Goal: Find specific page/section: Find specific page/section

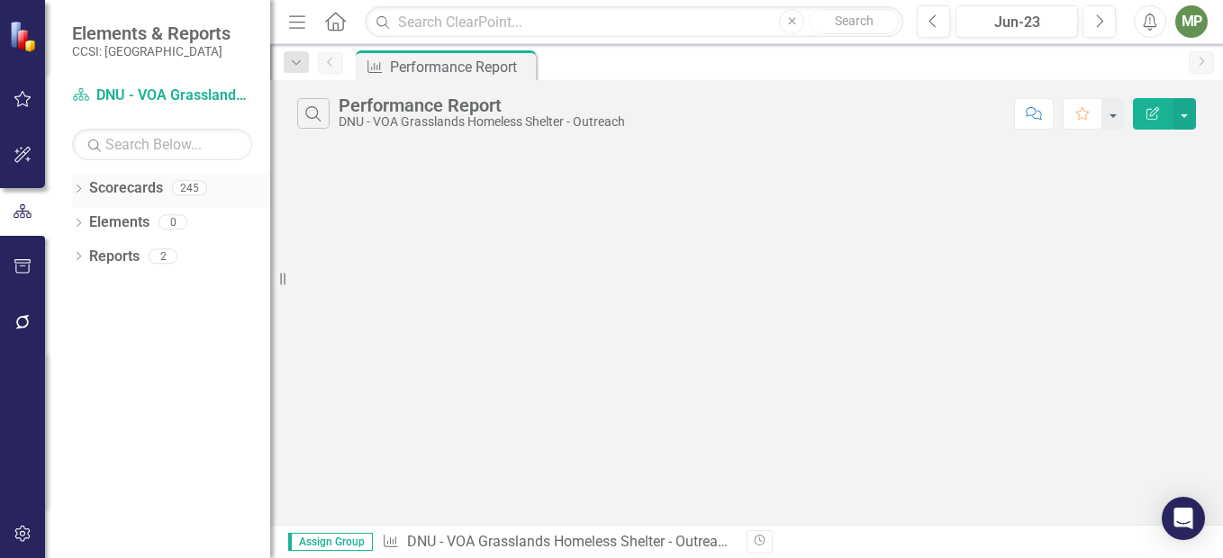
click at [80, 186] on icon "Dropdown" at bounding box center [78, 191] width 13 height 10
click at [88, 221] on icon "Dropdown" at bounding box center [88, 221] width 14 height 11
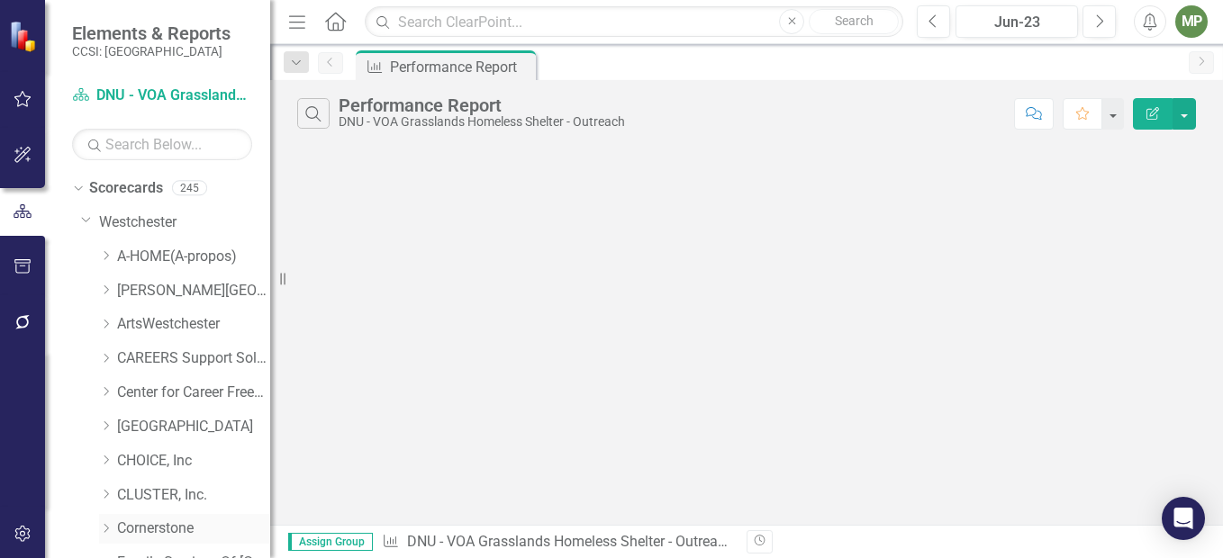
click at [168, 530] on link "Cornerstone" at bounding box center [193, 529] width 153 height 21
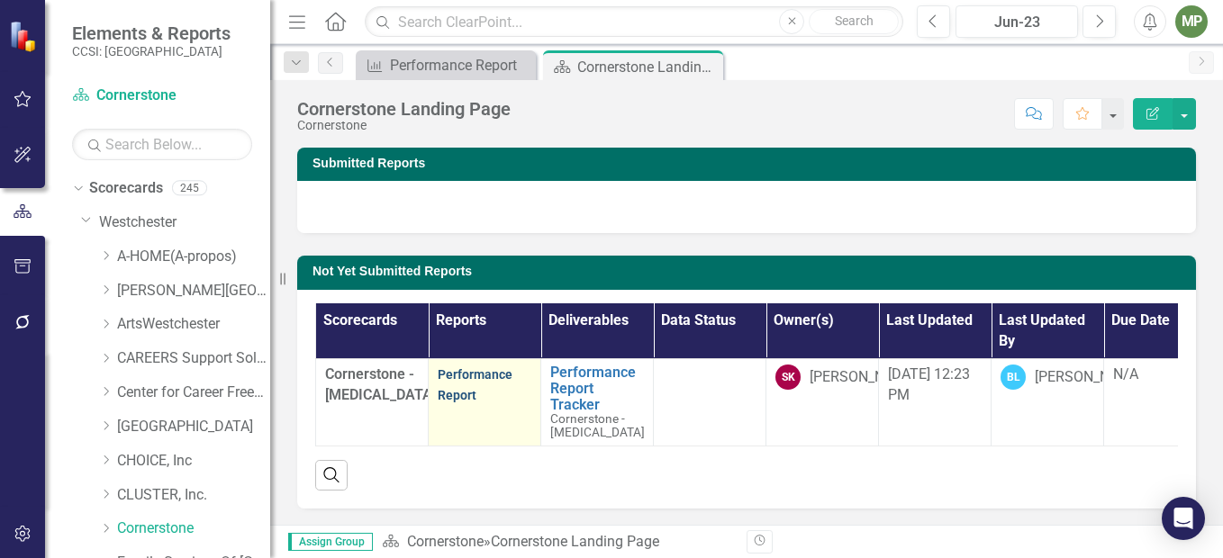
click at [470, 379] on link "Performance Report" at bounding box center [475, 385] width 75 height 35
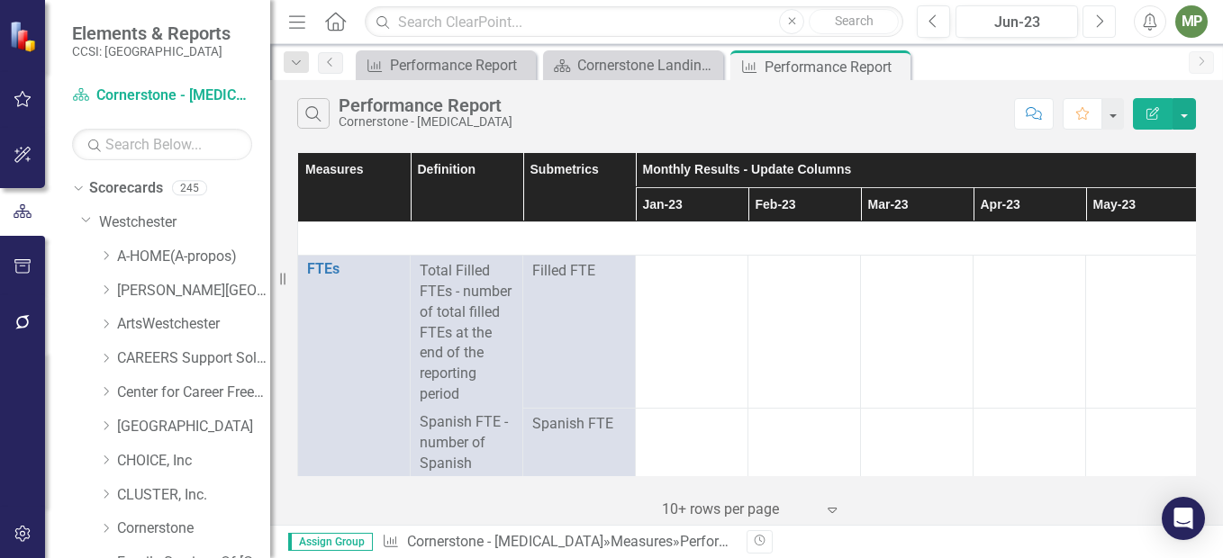
click at [1107, 19] on button "Next" at bounding box center [1099, 21] width 33 height 32
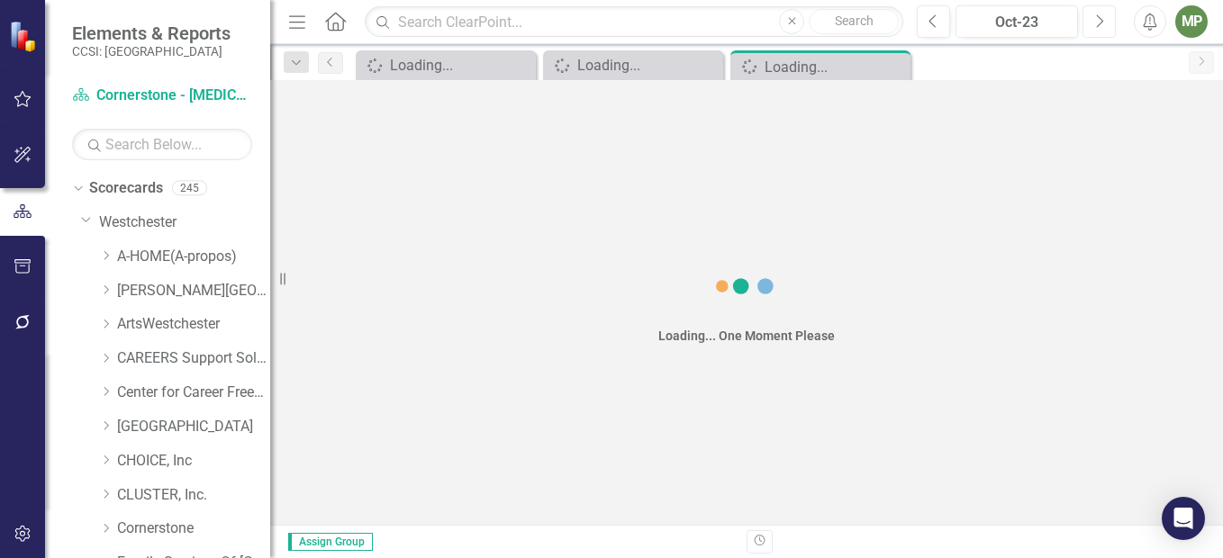
click at [1107, 19] on button "Next" at bounding box center [1099, 21] width 33 height 32
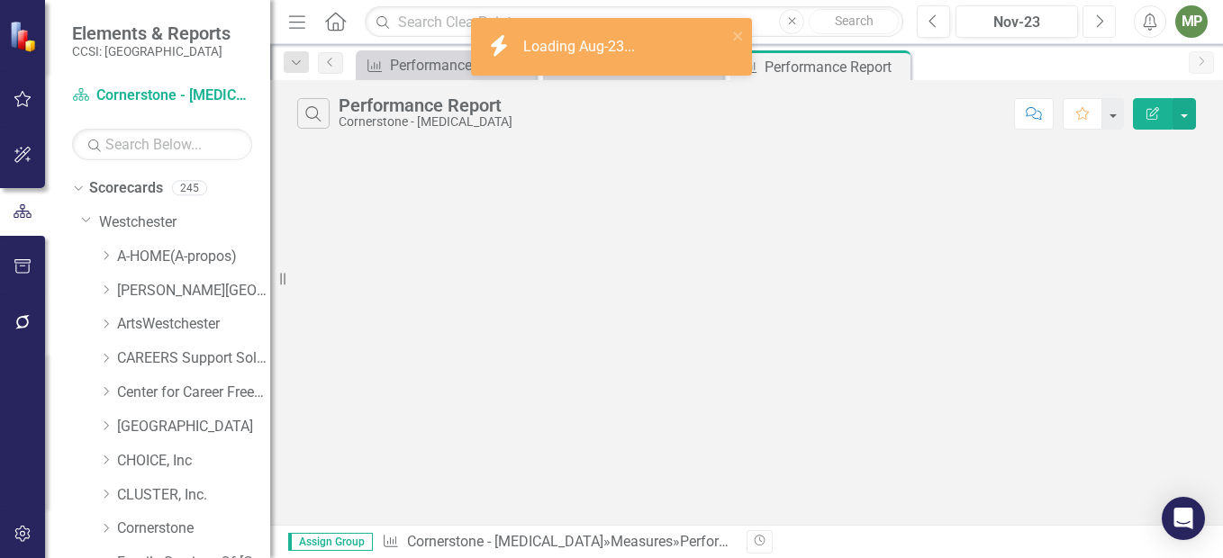
click at [1107, 19] on button "Next" at bounding box center [1099, 21] width 33 height 32
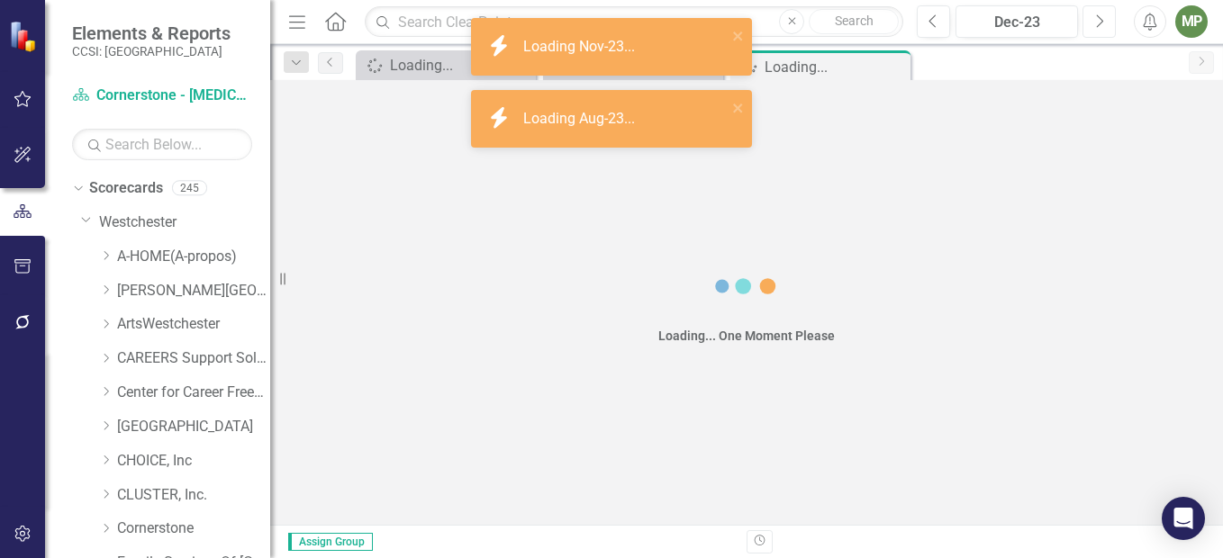
click at [1107, 19] on button "Next" at bounding box center [1099, 21] width 33 height 32
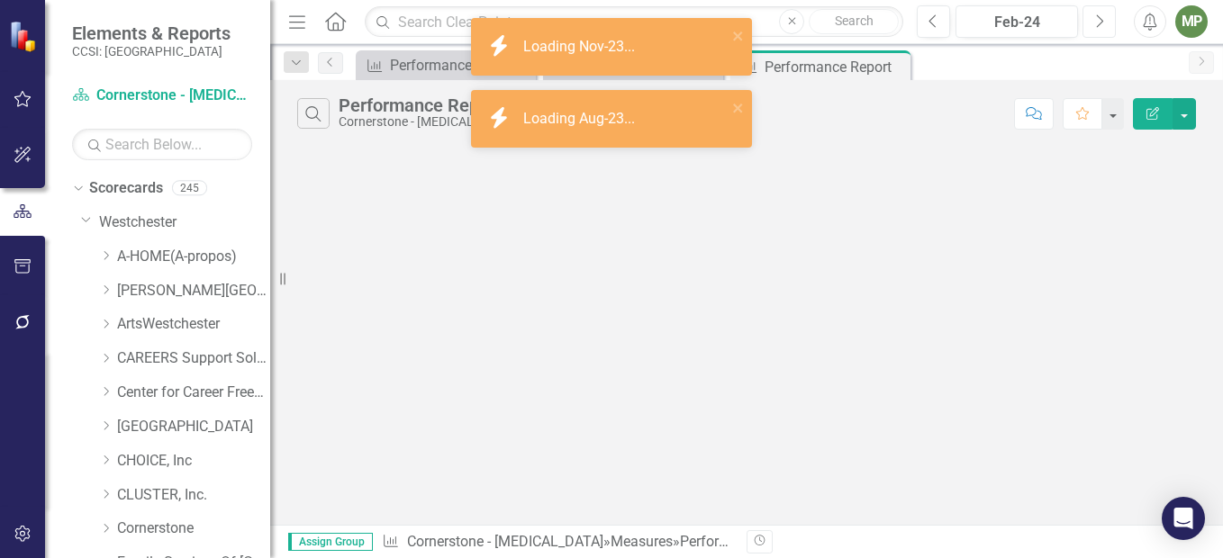
click at [1107, 19] on button "Next" at bounding box center [1099, 21] width 33 height 32
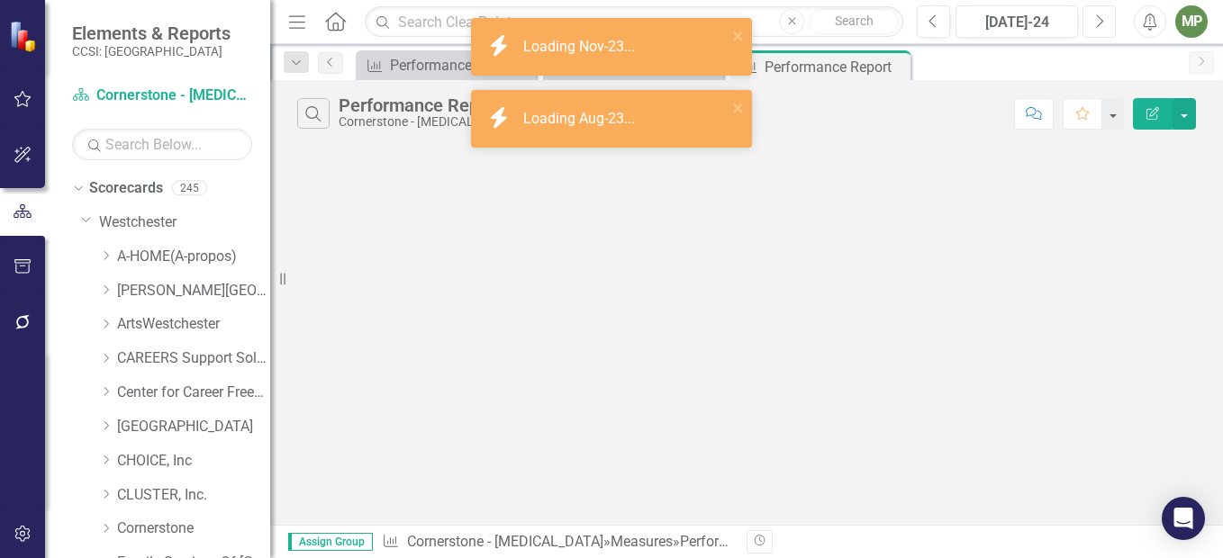
click at [1107, 19] on button "Next" at bounding box center [1099, 21] width 33 height 32
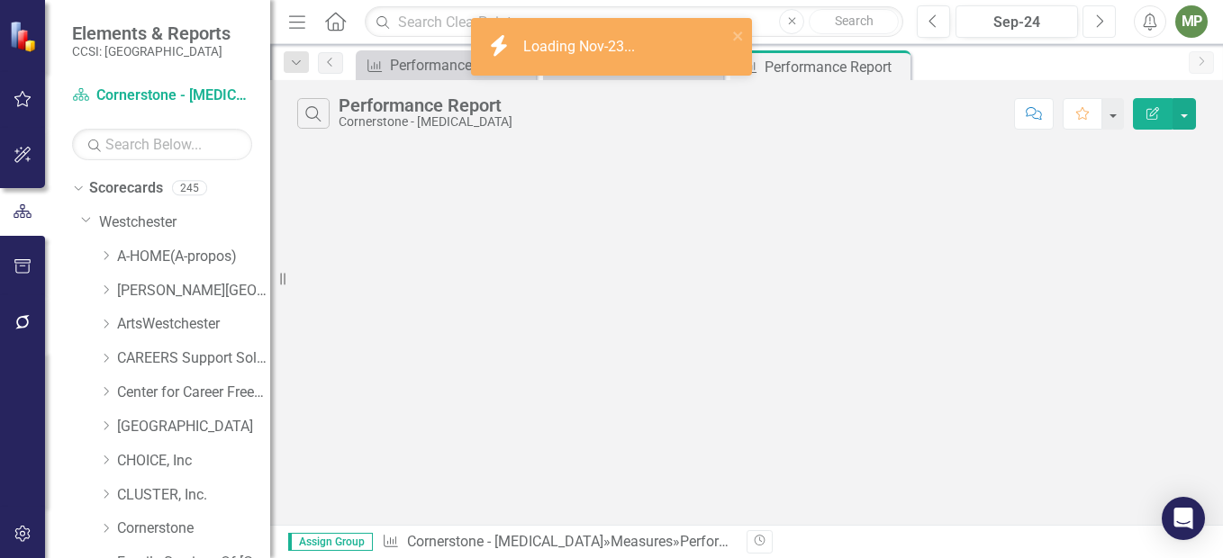
click at [1107, 19] on button "Next" at bounding box center [1099, 21] width 33 height 32
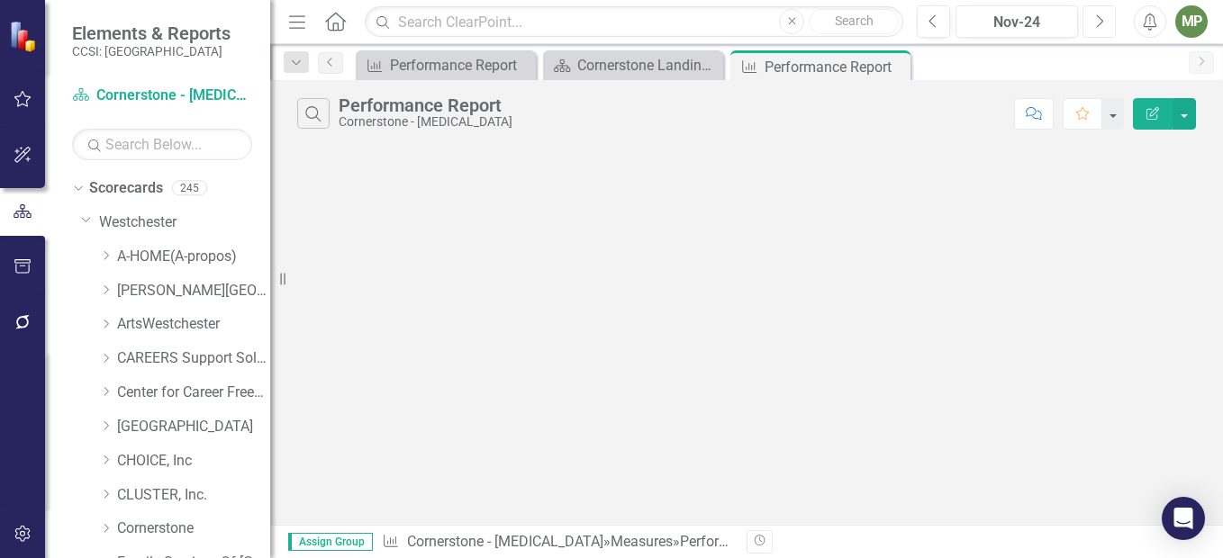
click at [1107, 19] on button "Next" at bounding box center [1099, 21] width 33 height 32
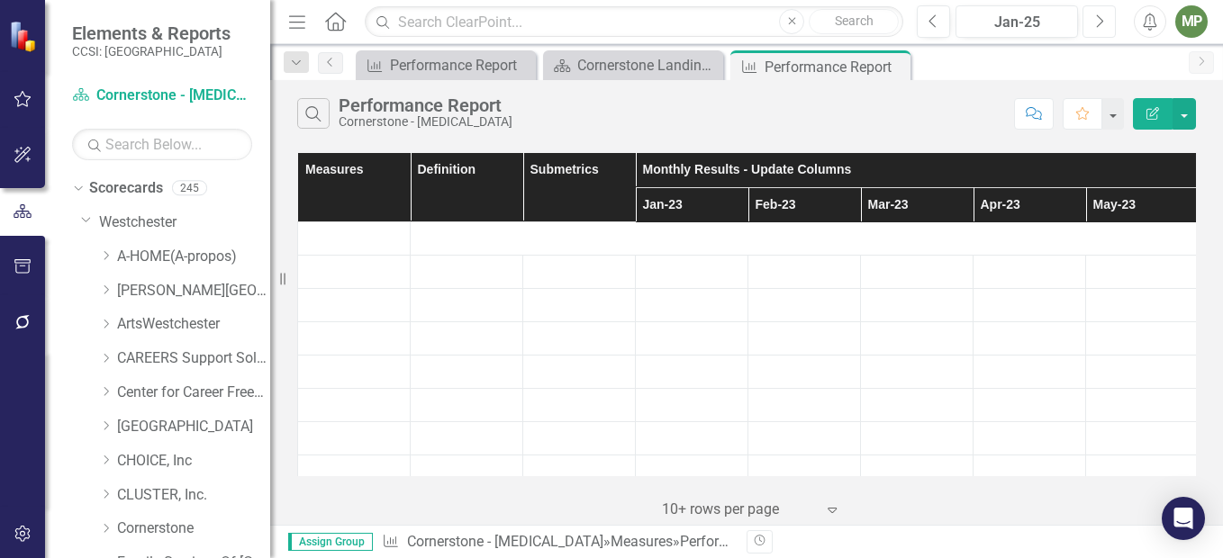
click at [1107, 19] on button "Next" at bounding box center [1099, 21] width 33 height 32
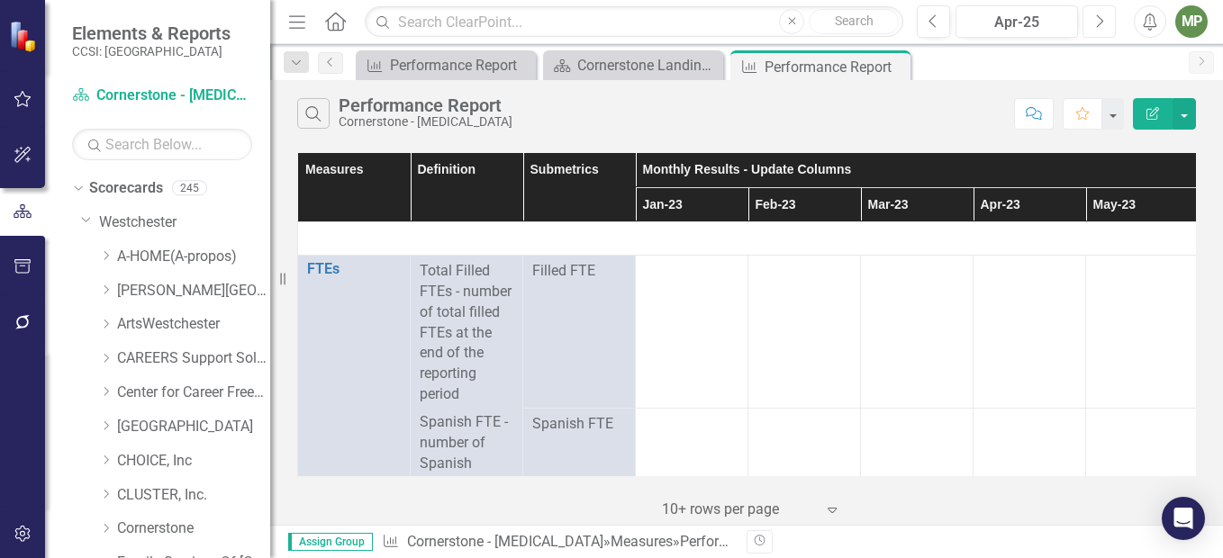
click at [1107, 19] on button "Next" at bounding box center [1099, 21] width 33 height 32
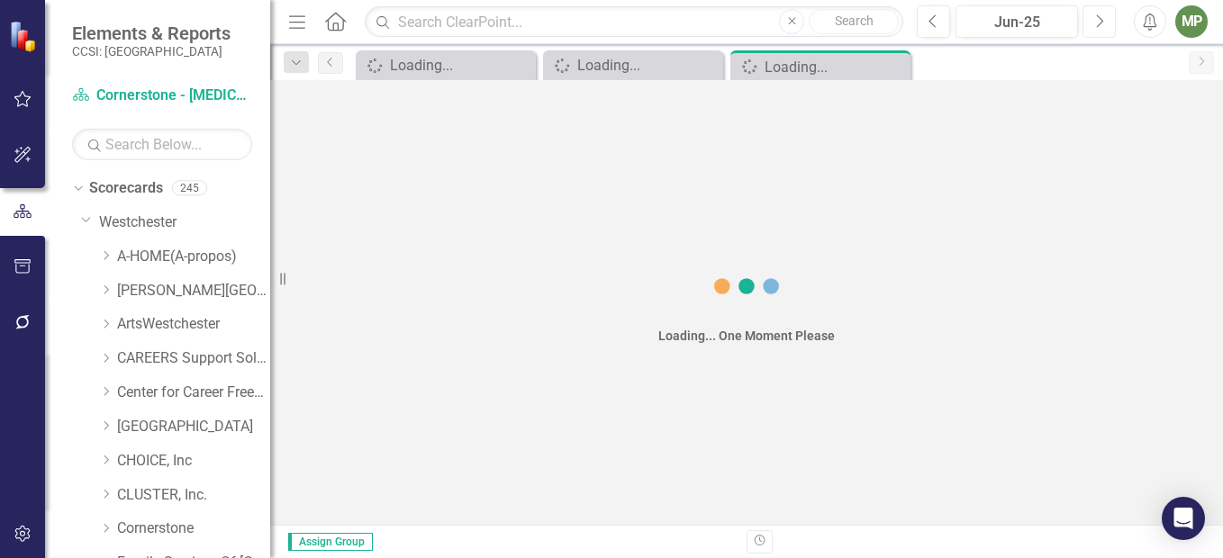
click at [1107, 19] on button "Next" at bounding box center [1099, 21] width 33 height 32
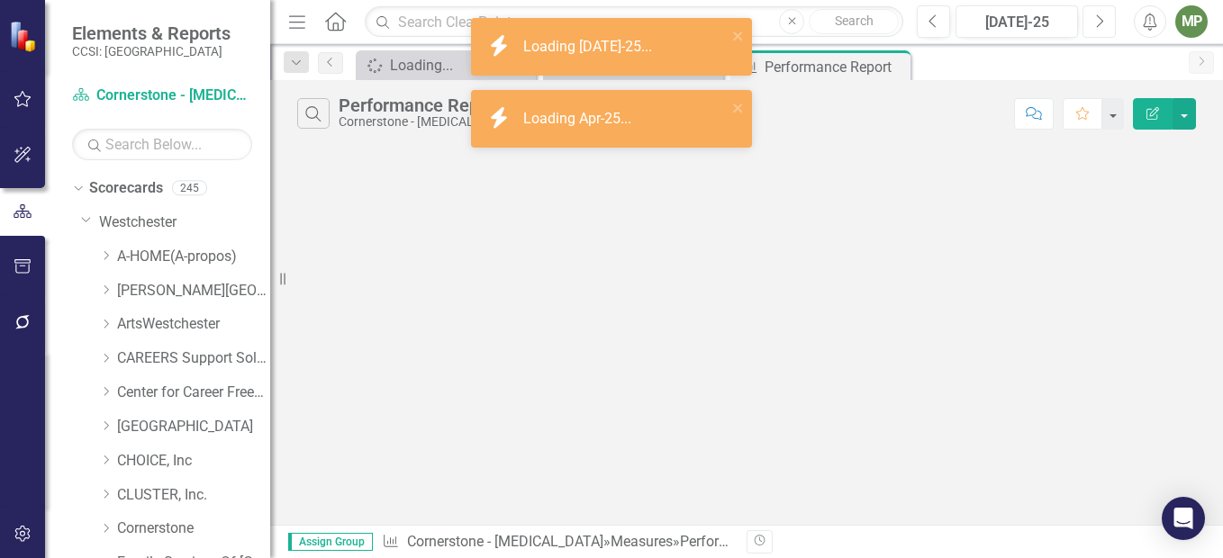
click at [1107, 19] on button "Next" at bounding box center [1099, 21] width 33 height 32
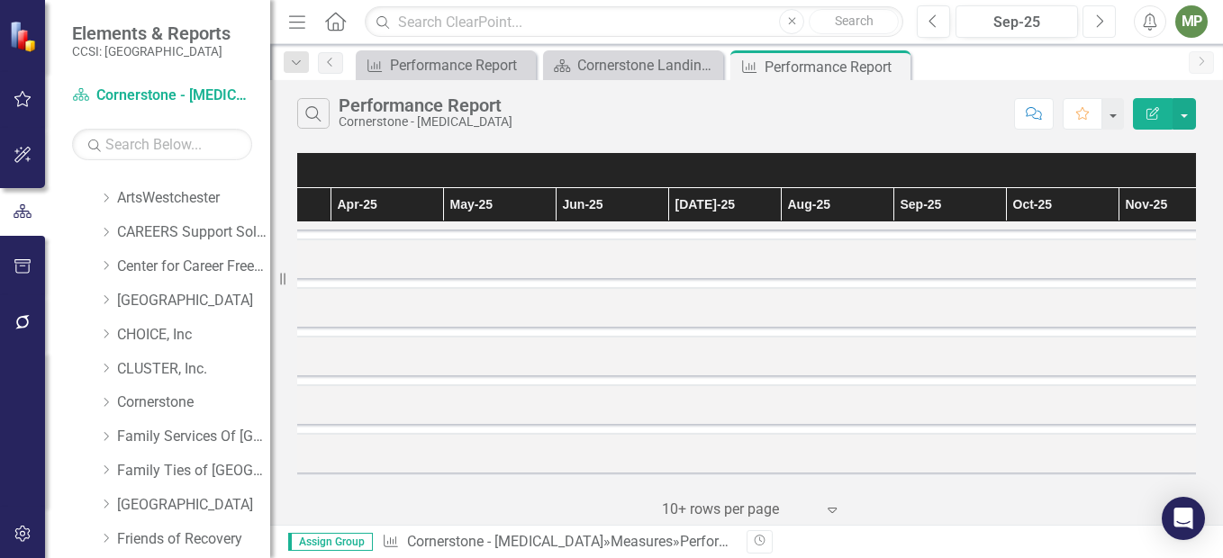
scroll to position [131, 0]
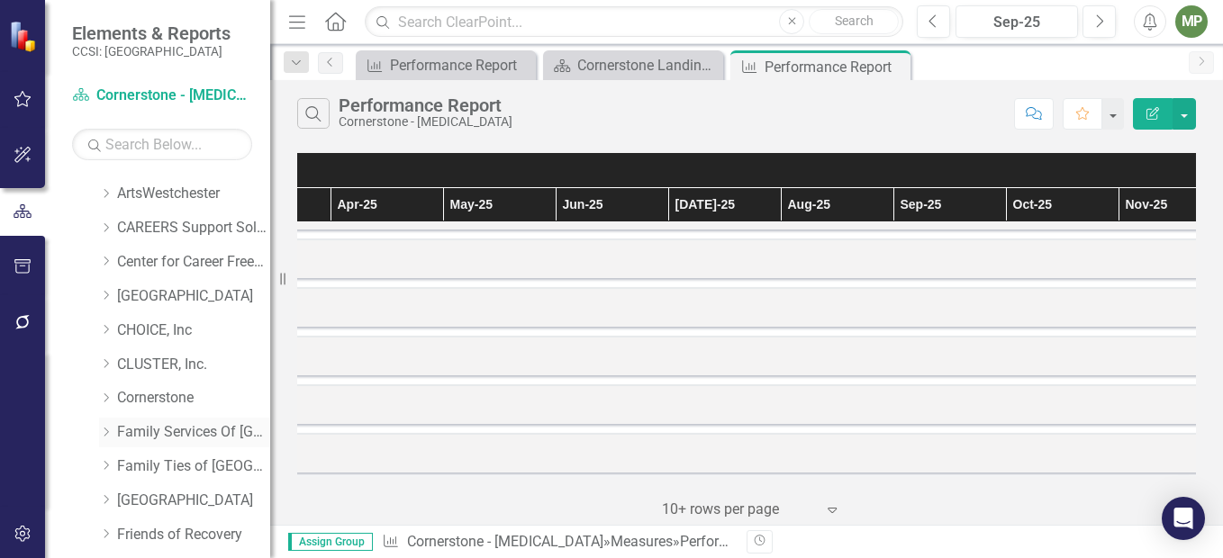
click at [193, 435] on link "Family Services Of [GEOGRAPHIC_DATA], Inc." at bounding box center [193, 432] width 153 height 21
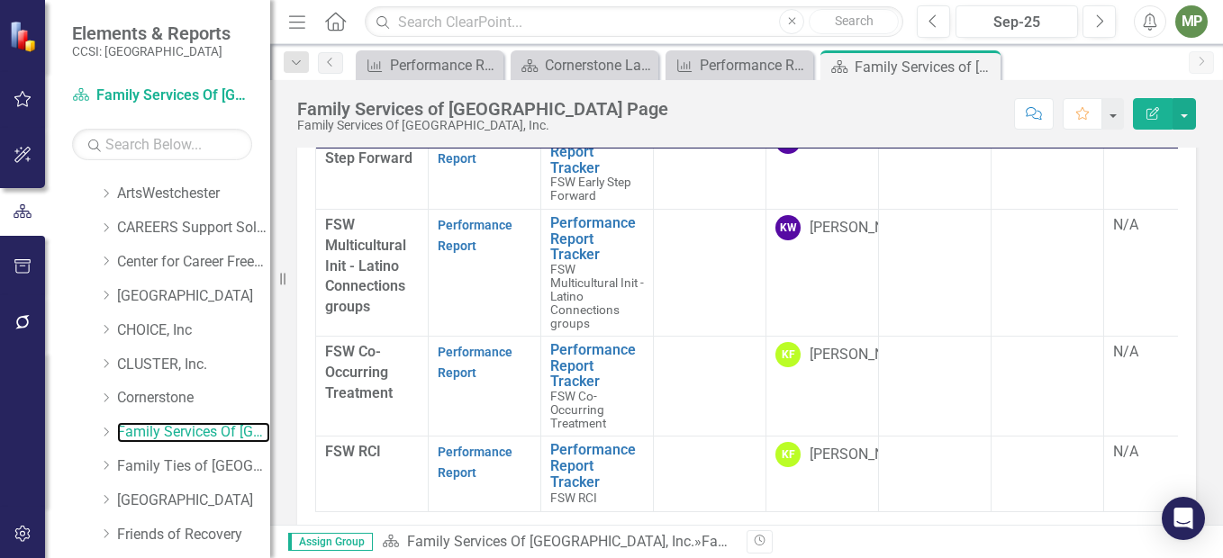
scroll to position [466, 0]
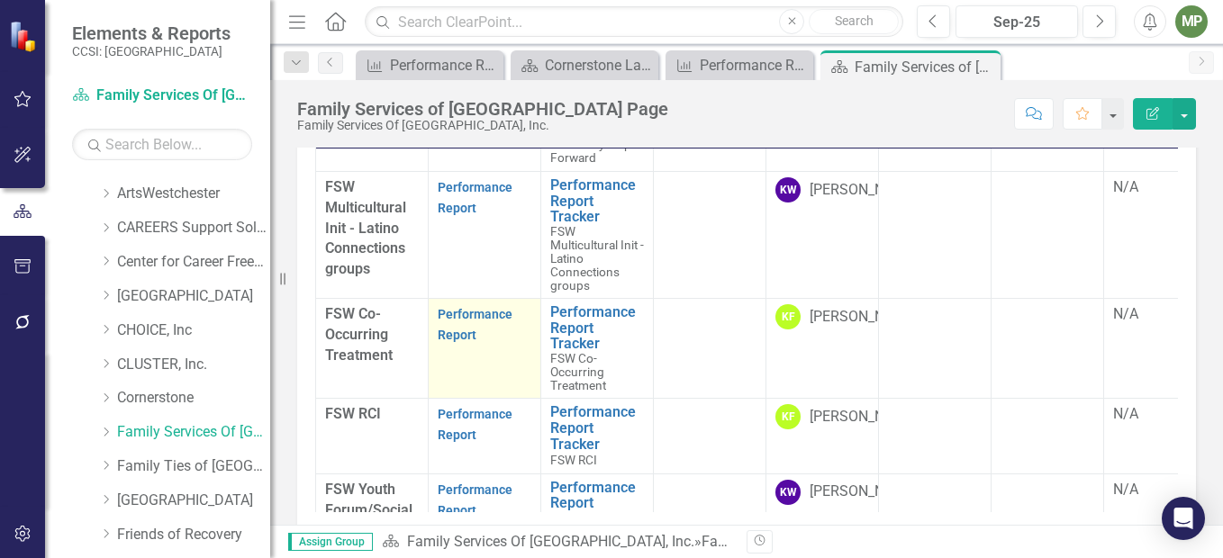
click at [483, 306] on strong "Performance Report" at bounding box center [475, 324] width 75 height 38
click at [460, 310] on link "Performance Report" at bounding box center [475, 324] width 75 height 35
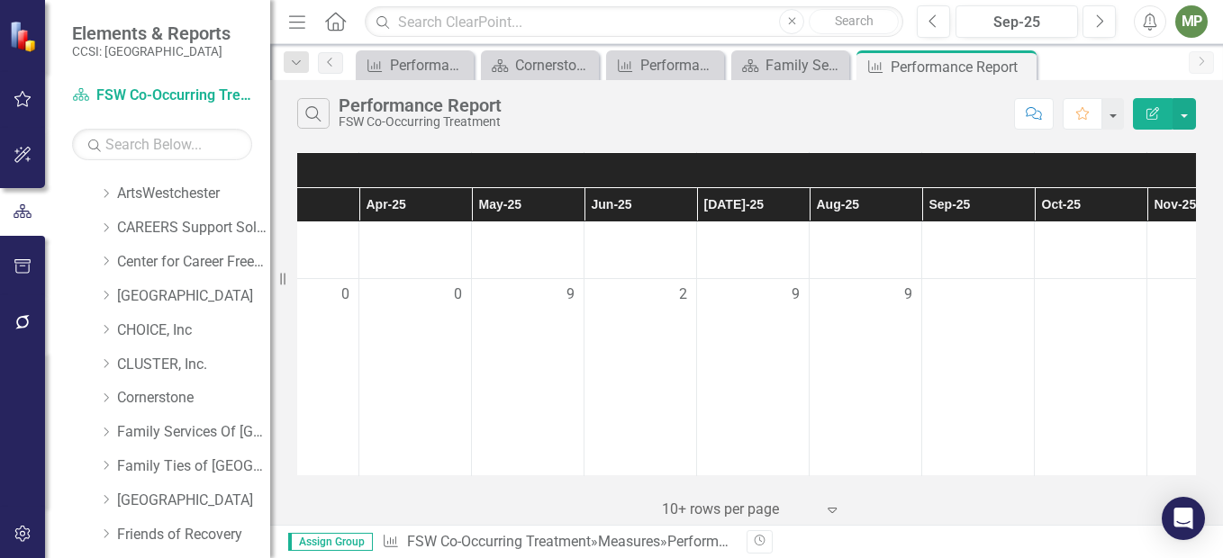
scroll to position [3185, 614]
click at [785, 50] on div "Dropdown Search Measure Performance Report Close Scorecard Cornerstone Landing …" at bounding box center [746, 62] width 953 height 36
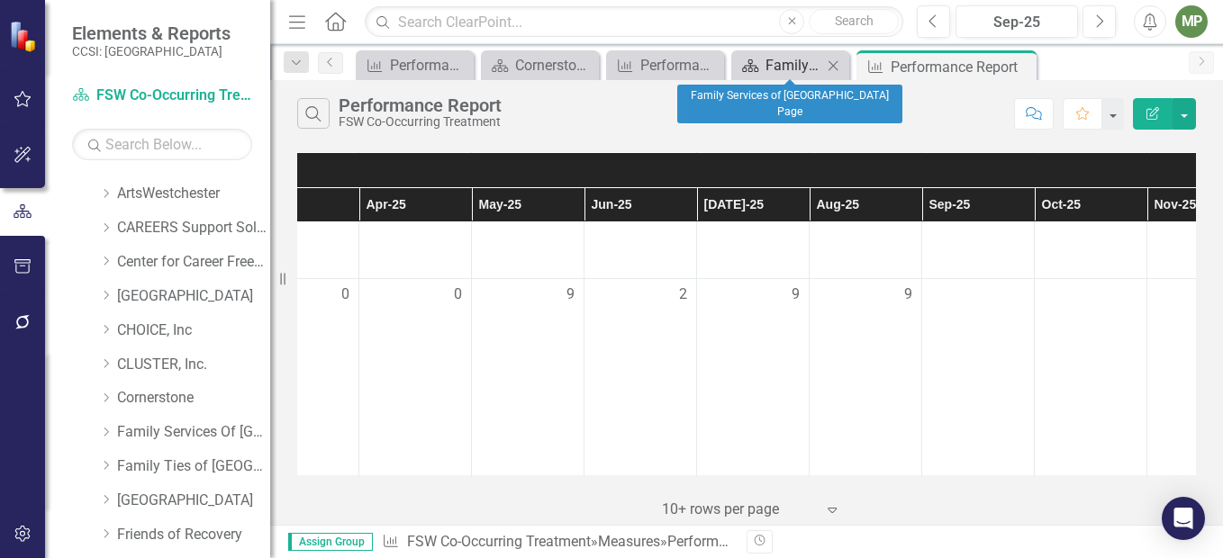
click at [787, 63] on div "Family Services of [GEOGRAPHIC_DATA] Page" at bounding box center [794, 65] width 57 height 23
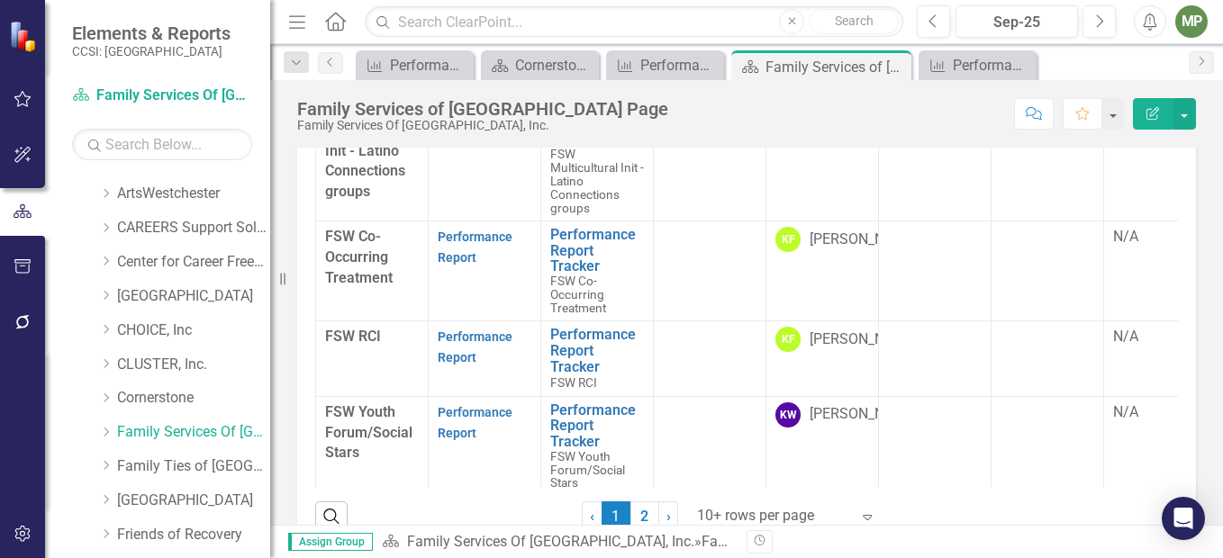
scroll to position [528, 0]
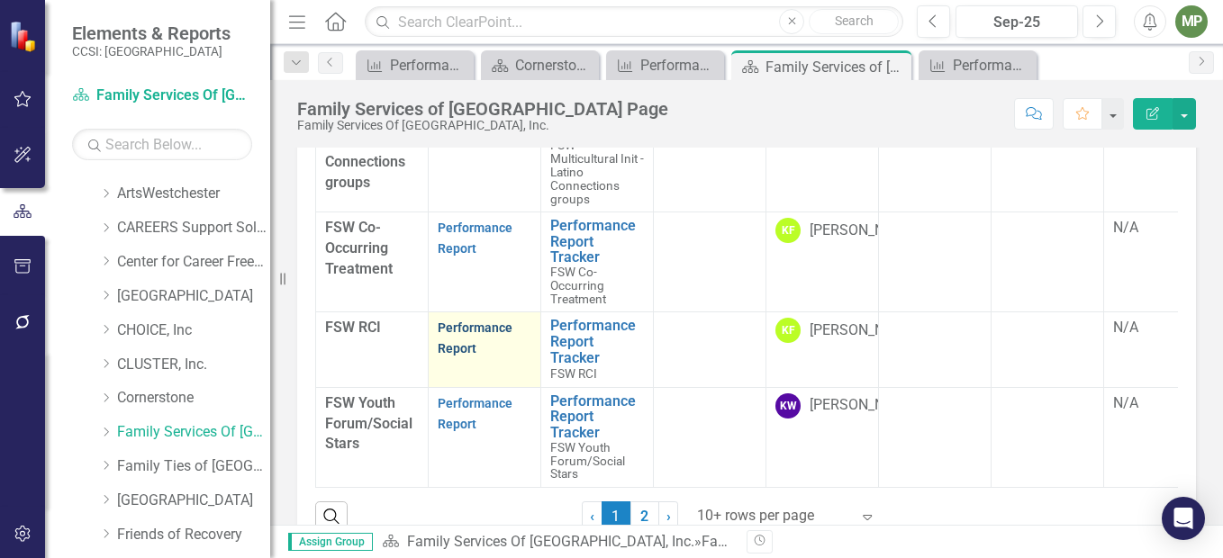
click at [488, 330] on link "Performance Report" at bounding box center [475, 338] width 75 height 35
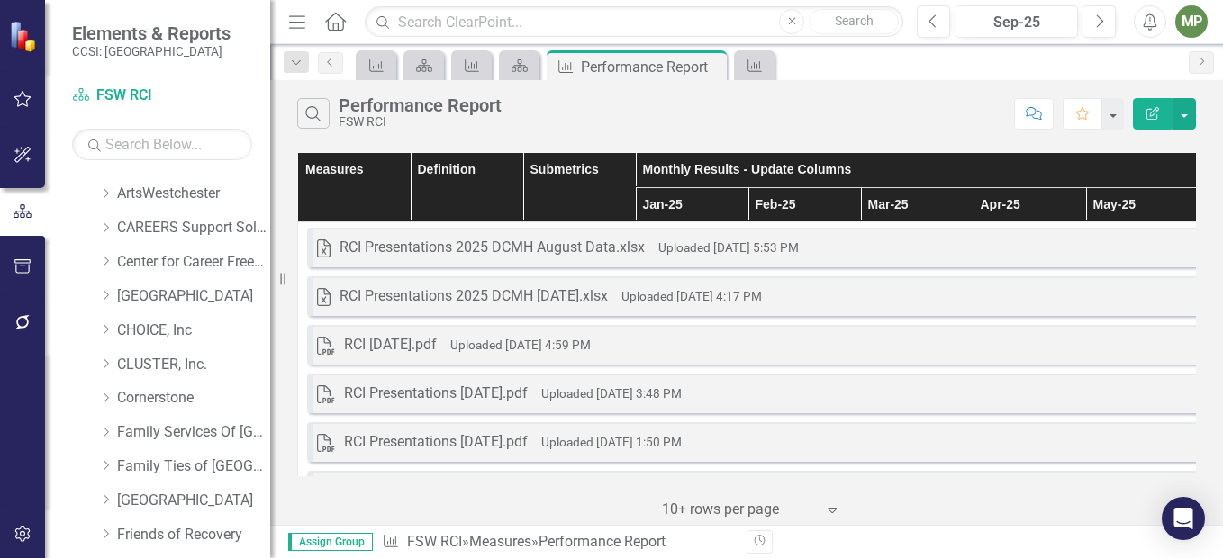
drag, startPoint x: 691, startPoint y: 462, endPoint x: 837, endPoint y: 481, distance: 147.1
click at [837, 481] on div "Measures Definition Submetrics Monthly Results - Update Columns Supporting Doc …" at bounding box center [746, 336] width 953 height 377
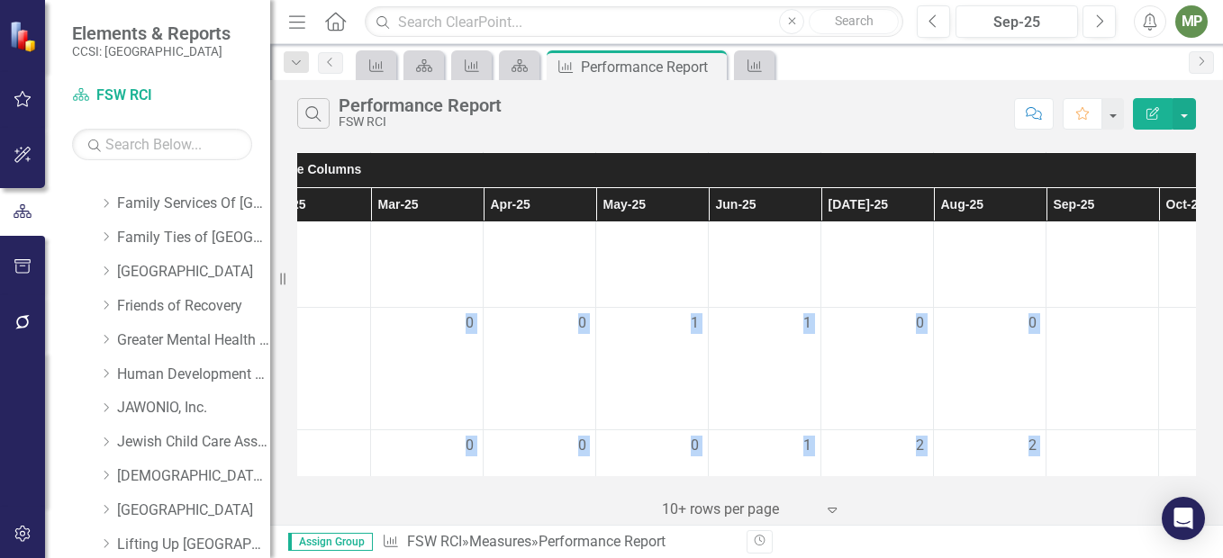
scroll to position [355, 0]
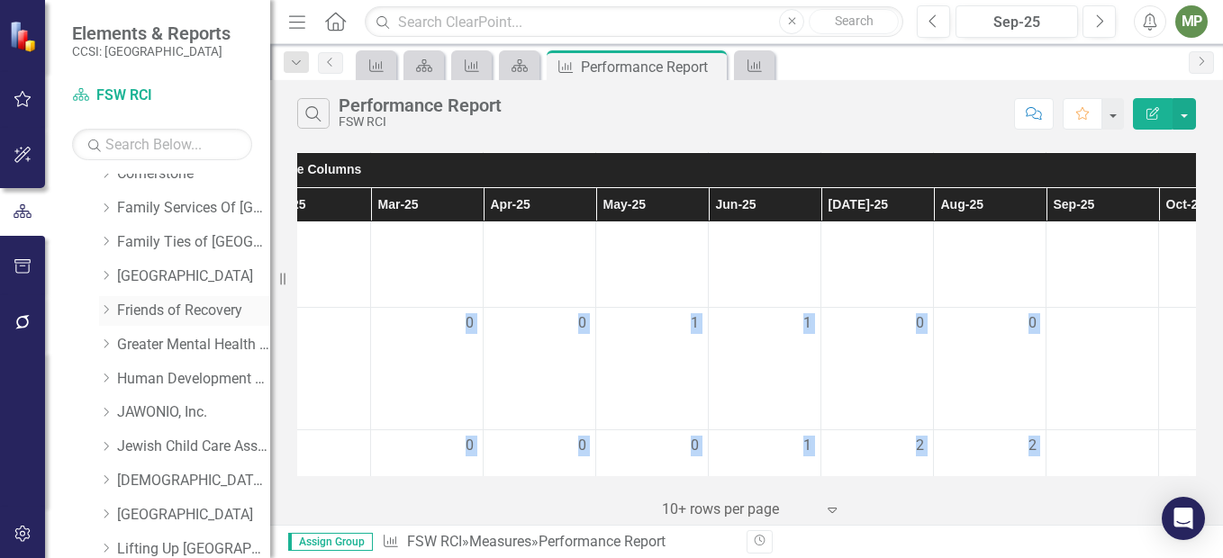
click at [211, 312] on link "Friends of Recovery" at bounding box center [193, 311] width 153 height 21
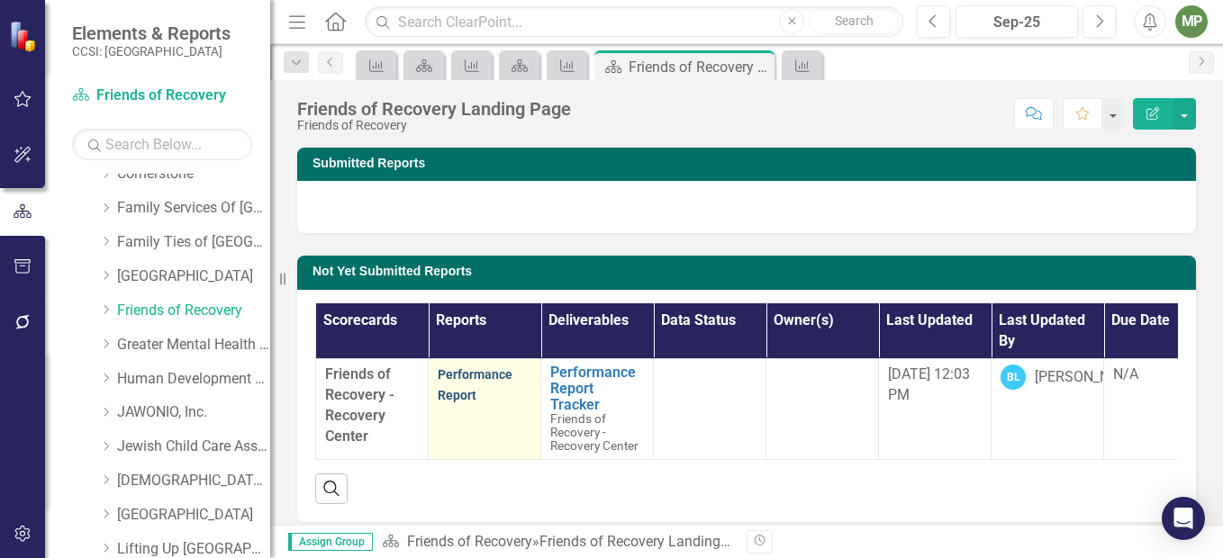
click at [475, 371] on link "Performance Report" at bounding box center [475, 385] width 75 height 35
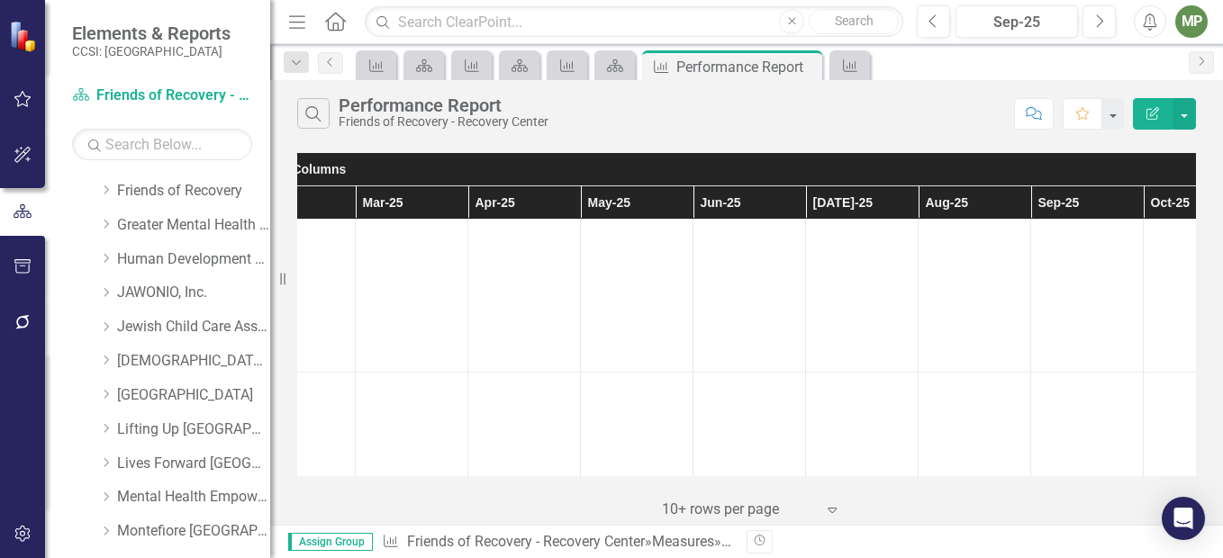
scroll to position [482, 0]
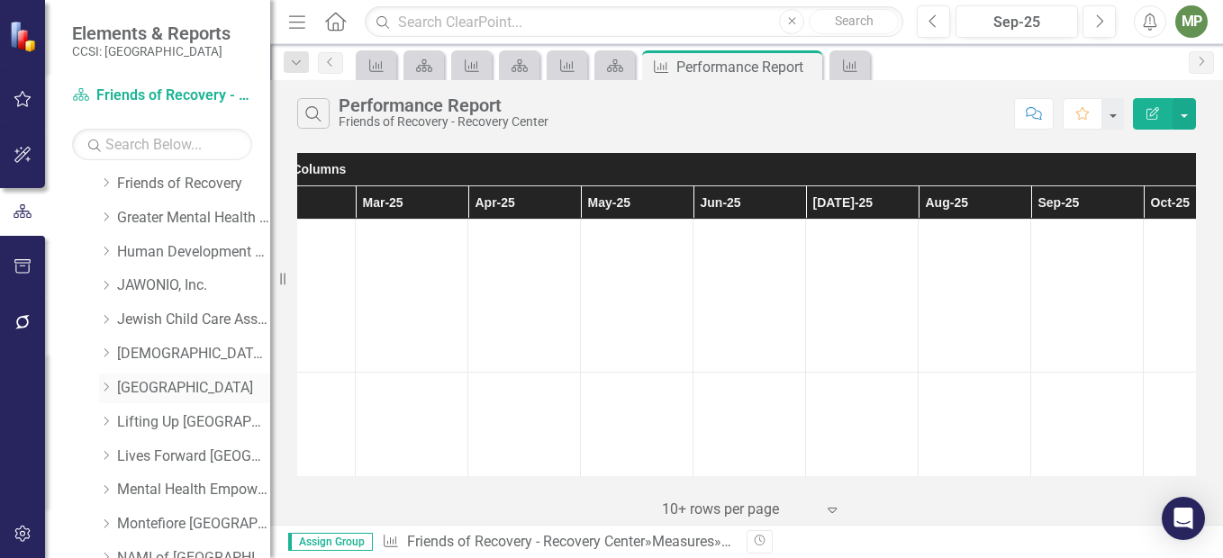
click at [175, 388] on link "[GEOGRAPHIC_DATA]" at bounding box center [193, 388] width 153 height 21
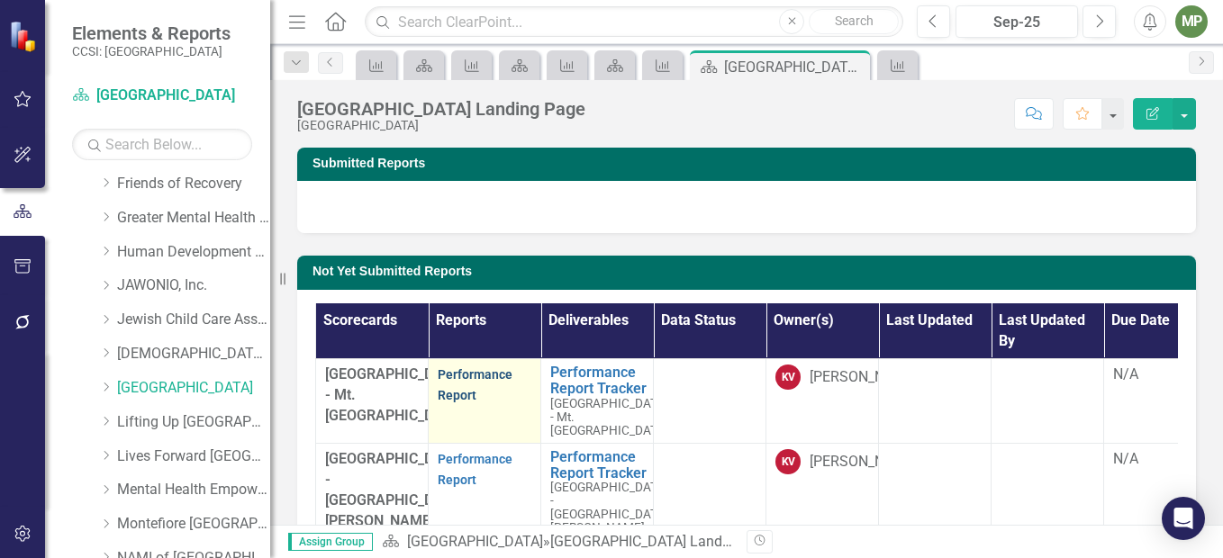
click at [469, 380] on link "Performance Report" at bounding box center [475, 385] width 75 height 35
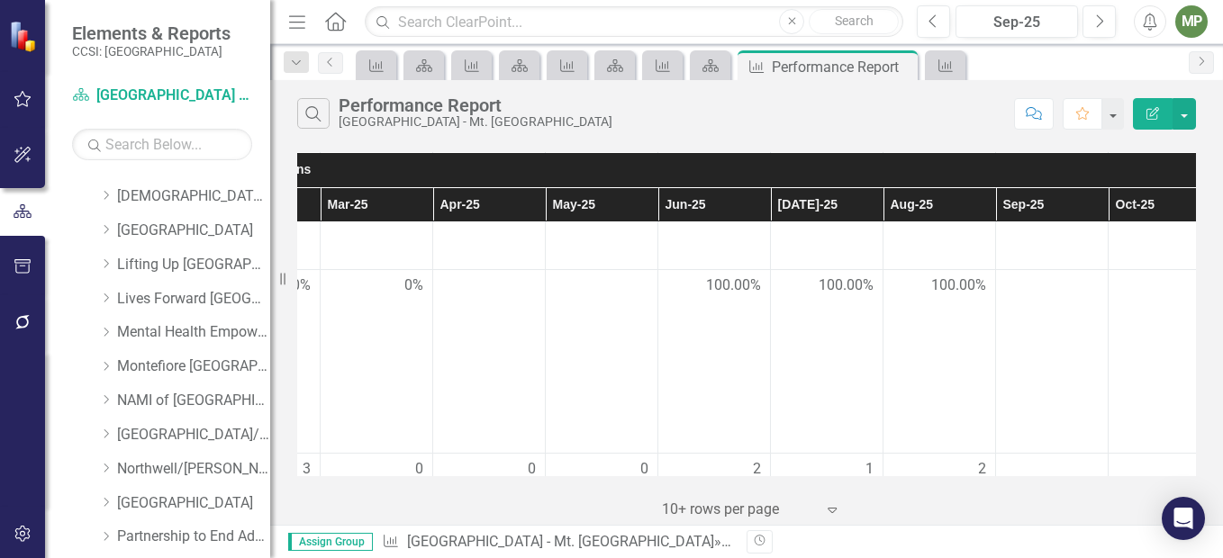
scroll to position [651, 0]
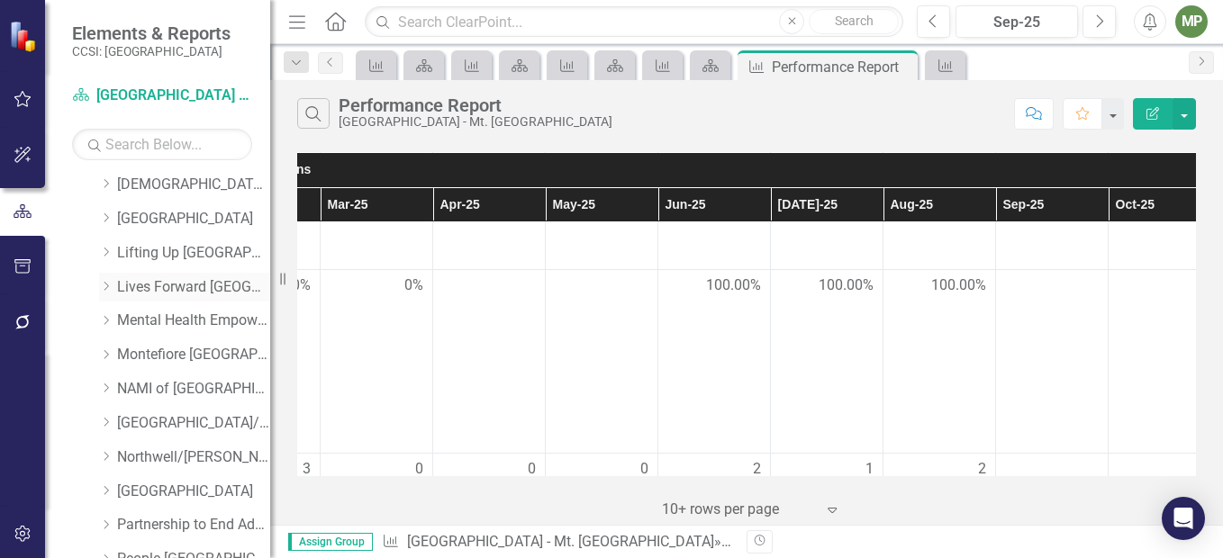
click at [177, 293] on link "Lives Forward [GEOGRAPHIC_DATA]" at bounding box center [193, 287] width 153 height 21
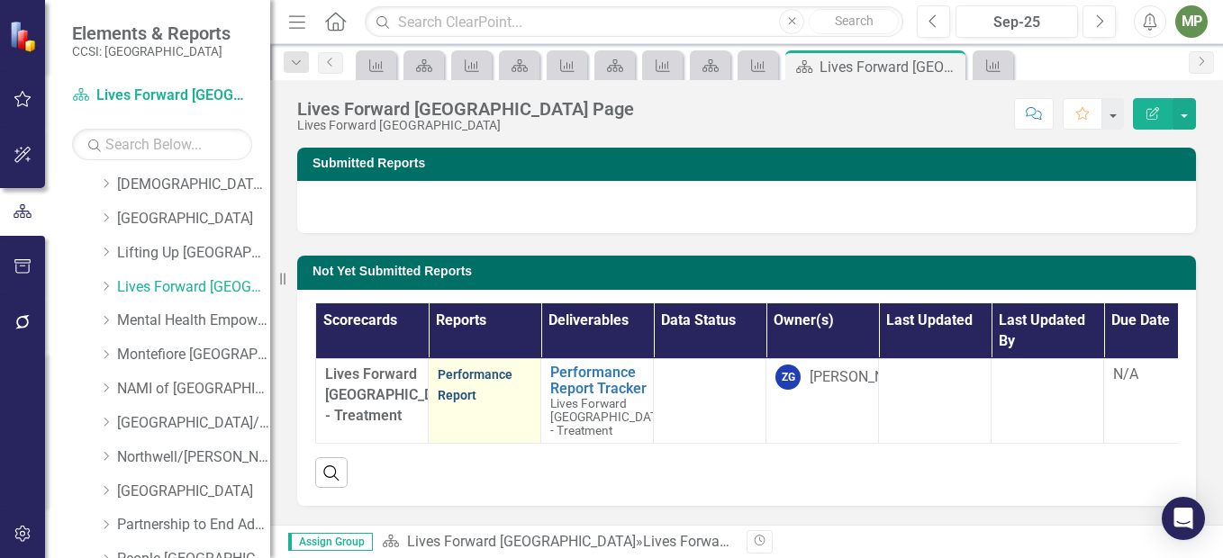
click at [471, 372] on link "Performance Report" at bounding box center [475, 385] width 75 height 35
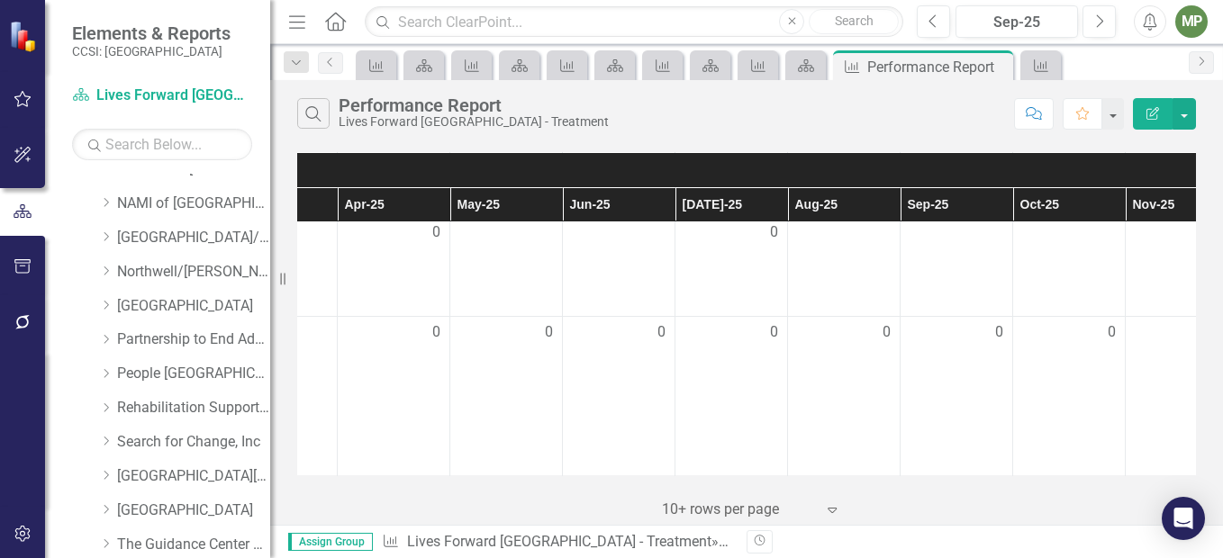
scroll to position [851, 0]
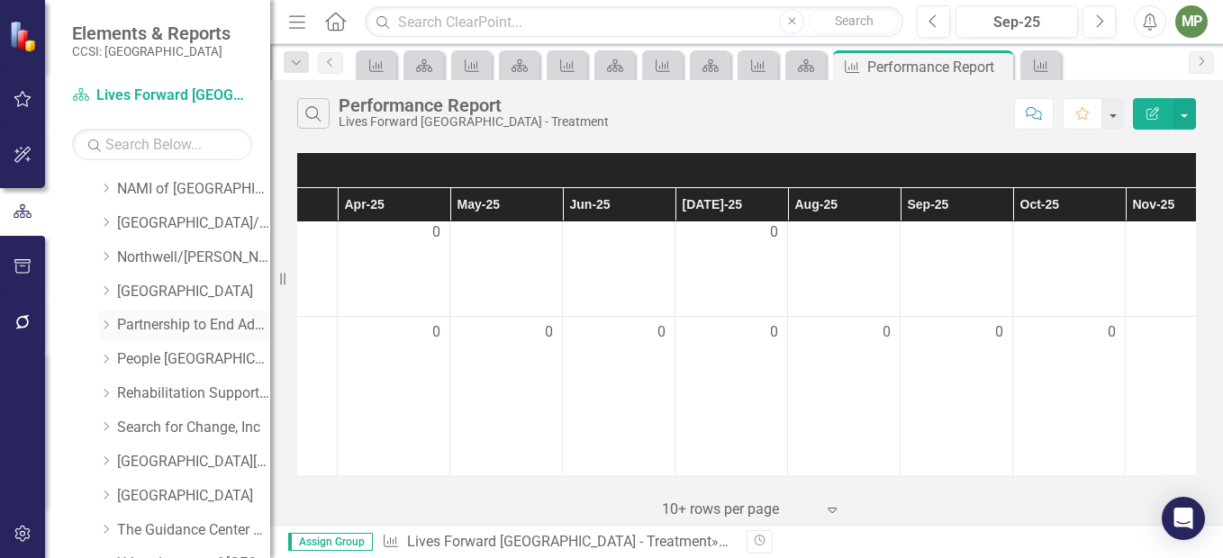
click at [216, 324] on link "Partnership to End Addiction" at bounding box center [193, 325] width 153 height 21
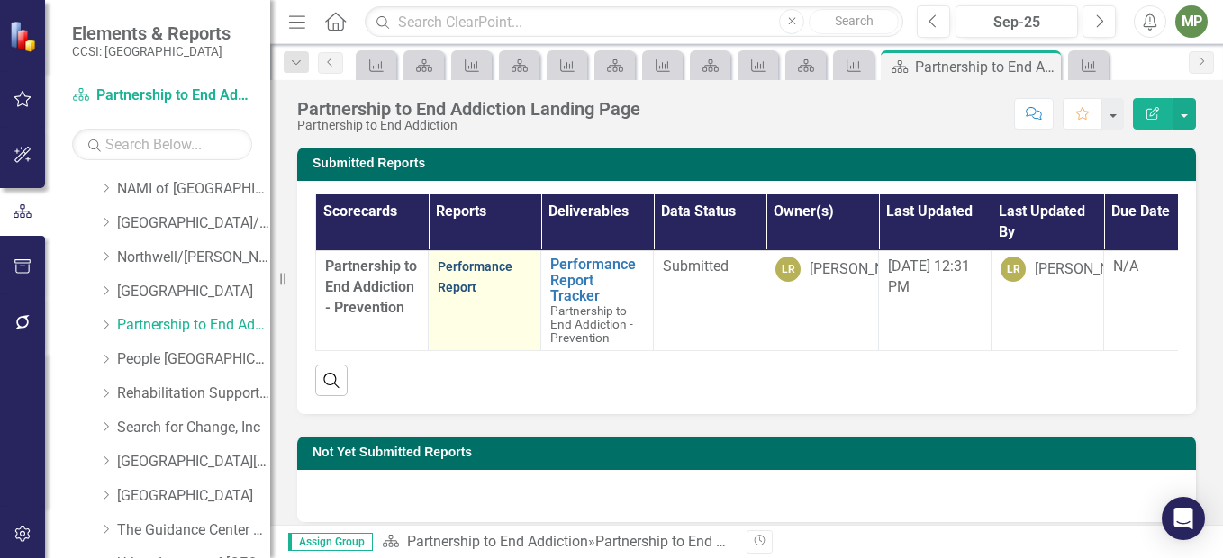
click at [476, 268] on link "Performance Report" at bounding box center [475, 276] width 75 height 35
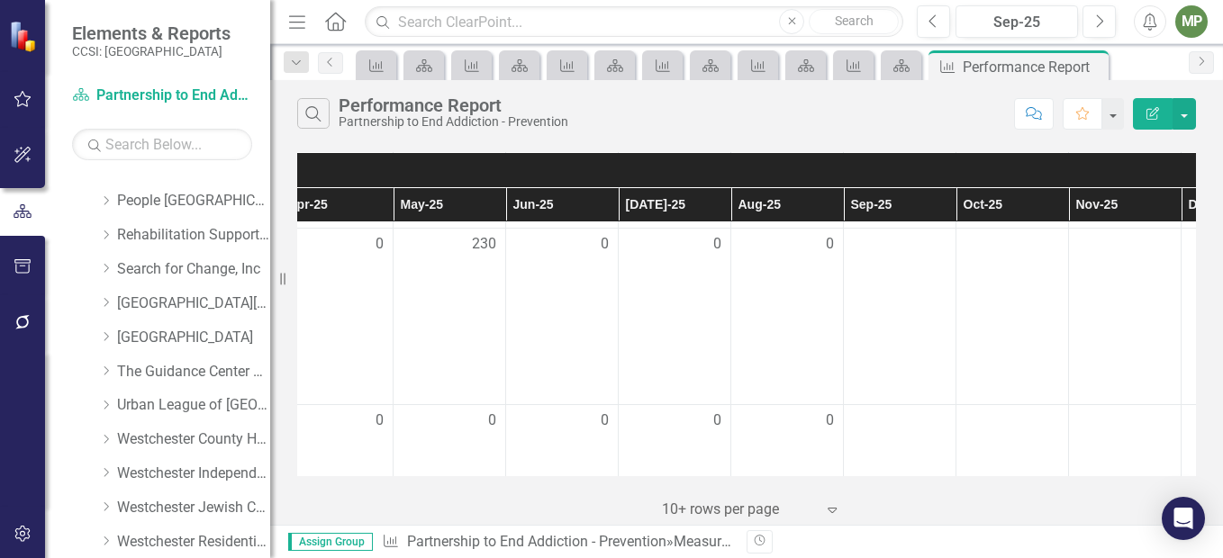
scroll to position [1013, 0]
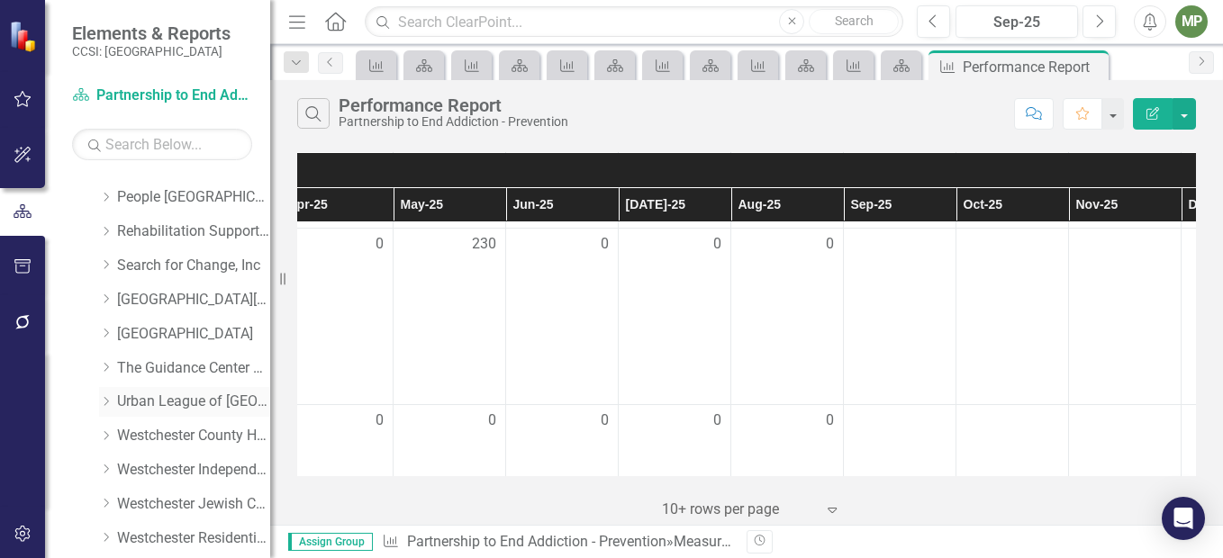
click at [214, 399] on link "Urban League of [GEOGRAPHIC_DATA]" at bounding box center [193, 402] width 153 height 21
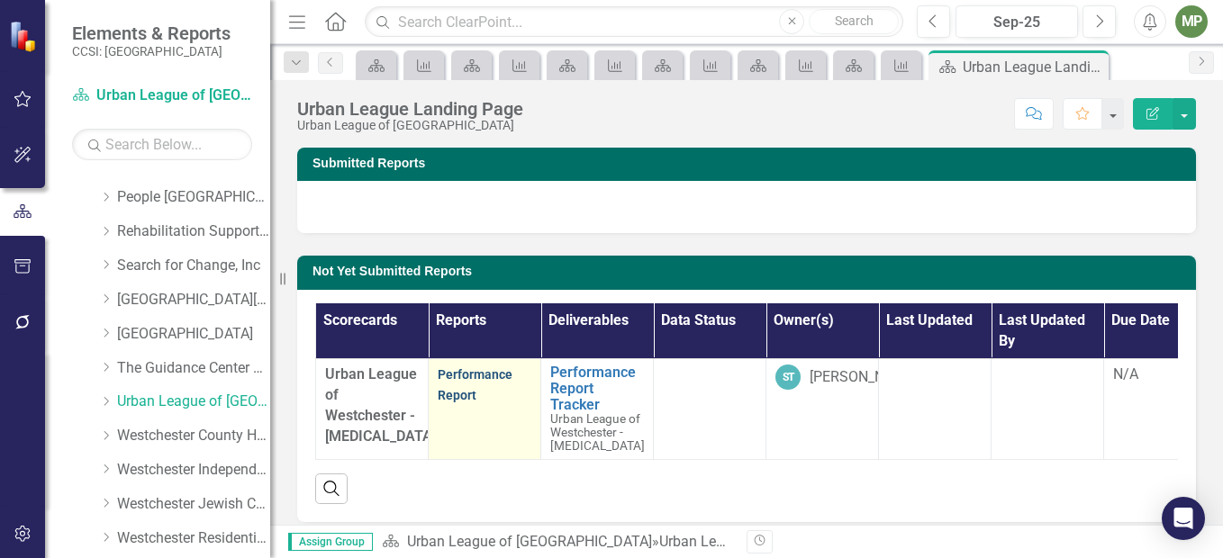
click at [476, 373] on link "Performance Report" at bounding box center [475, 385] width 75 height 35
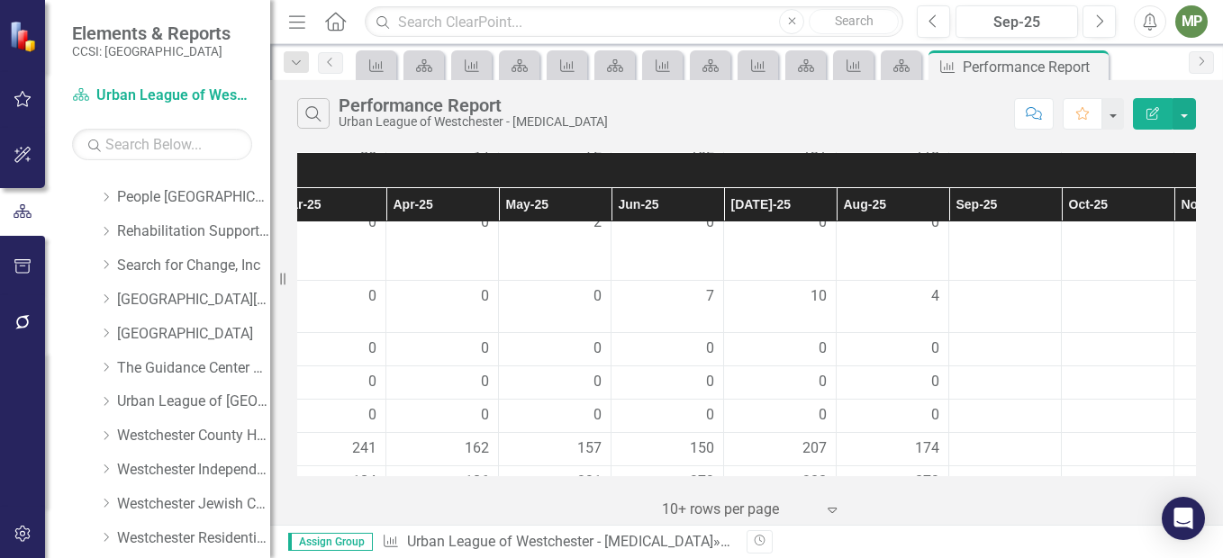
scroll to position [1214, 587]
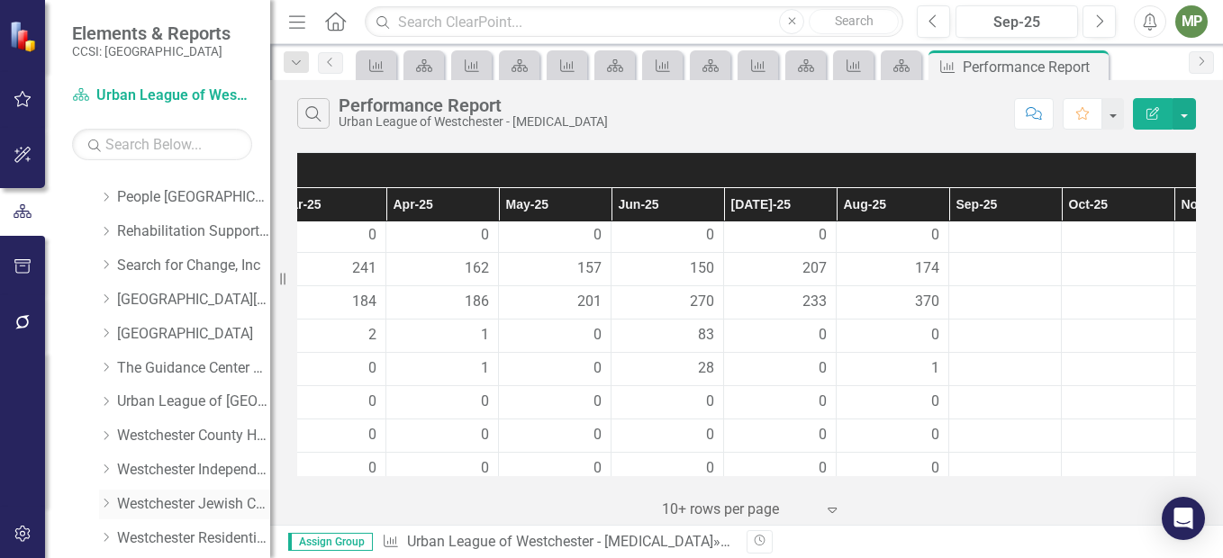
click at [223, 498] on link "Westchester Jewish Community Svcs, Inc" at bounding box center [193, 505] width 153 height 21
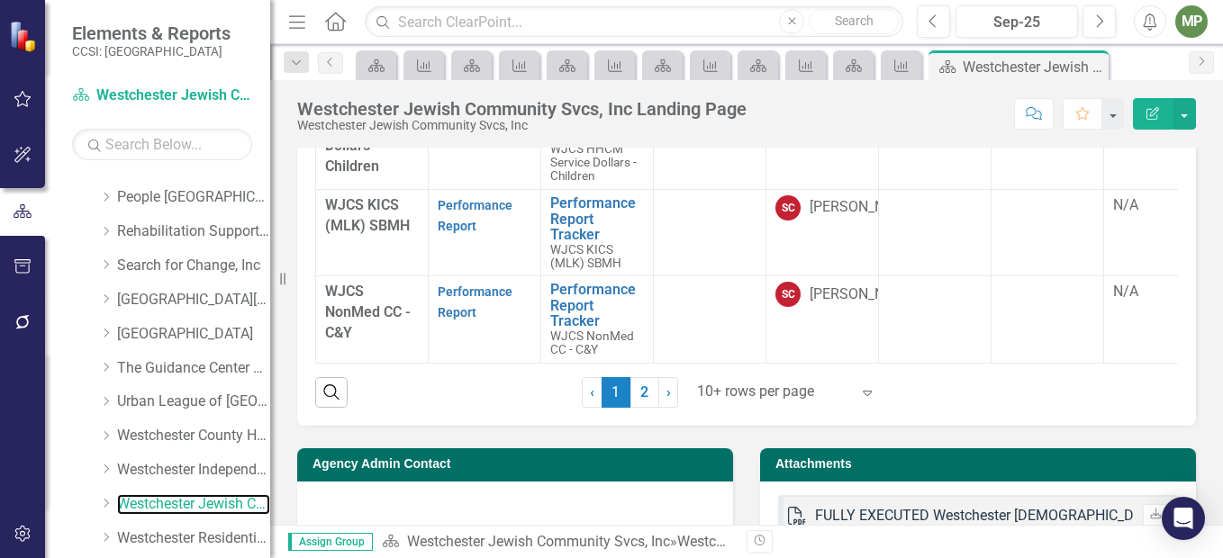
scroll to position [366, 0]
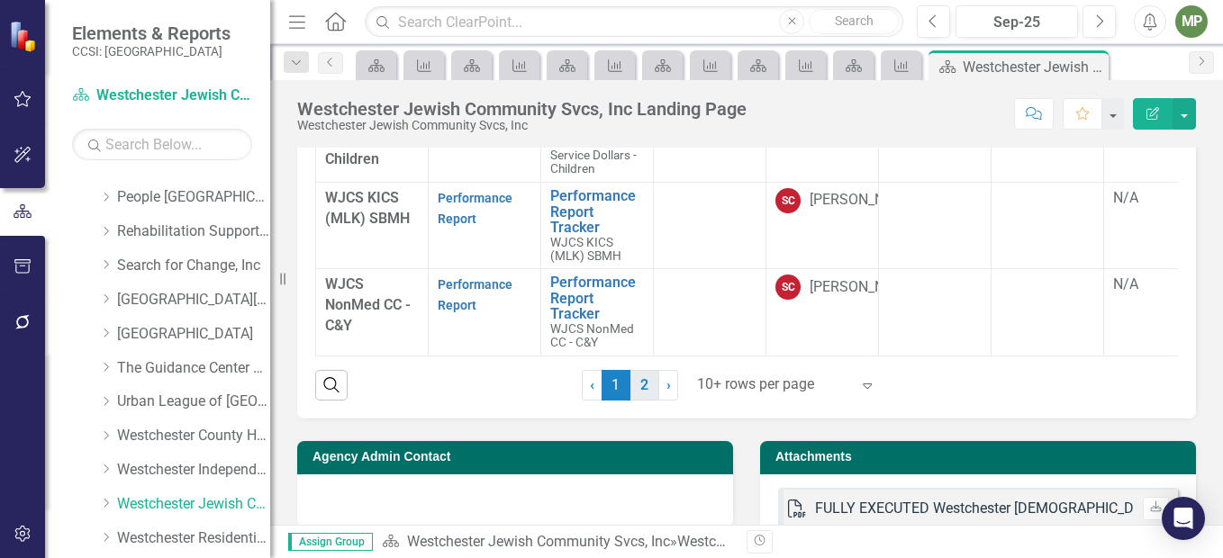
click at [642, 386] on link "2" at bounding box center [645, 385] width 29 height 31
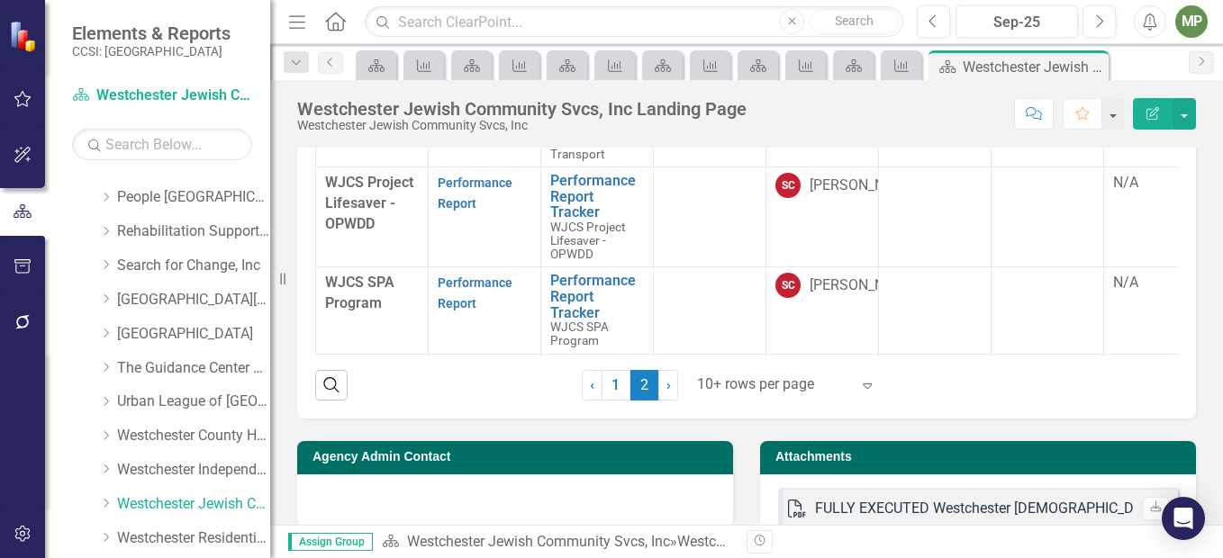
drag, startPoint x: 1198, startPoint y: 347, endPoint x: 1194, endPoint y: 293, distance: 54.2
click at [1194, 293] on div "Submitted Reports Not Yet Submitted Reports Scorecards Reports Deliverables Dat…" at bounding box center [746, 165] width 953 height 813
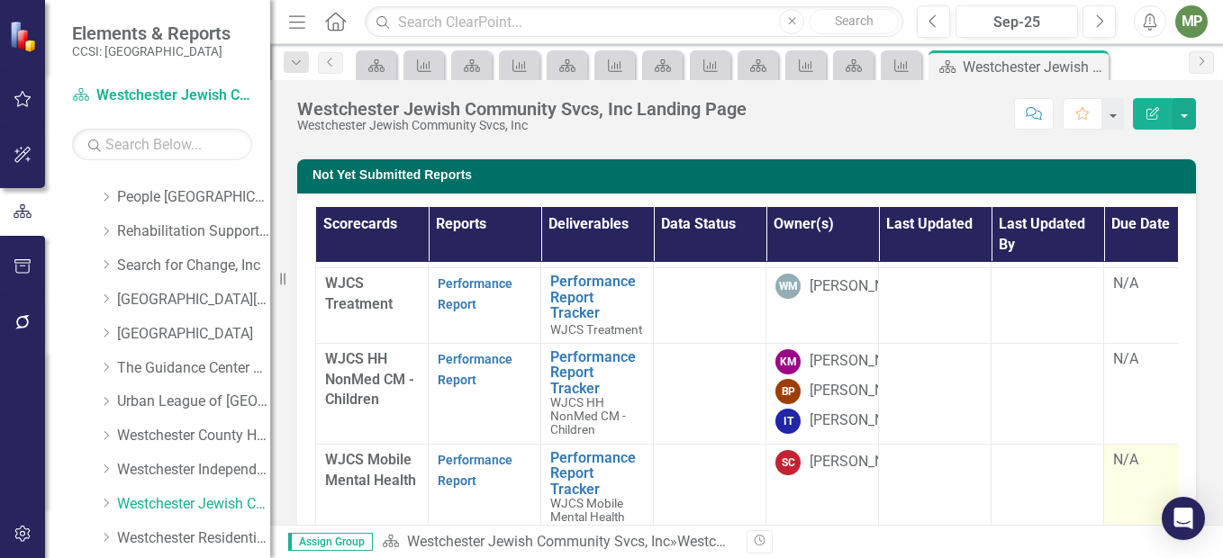
scroll to position [573, 0]
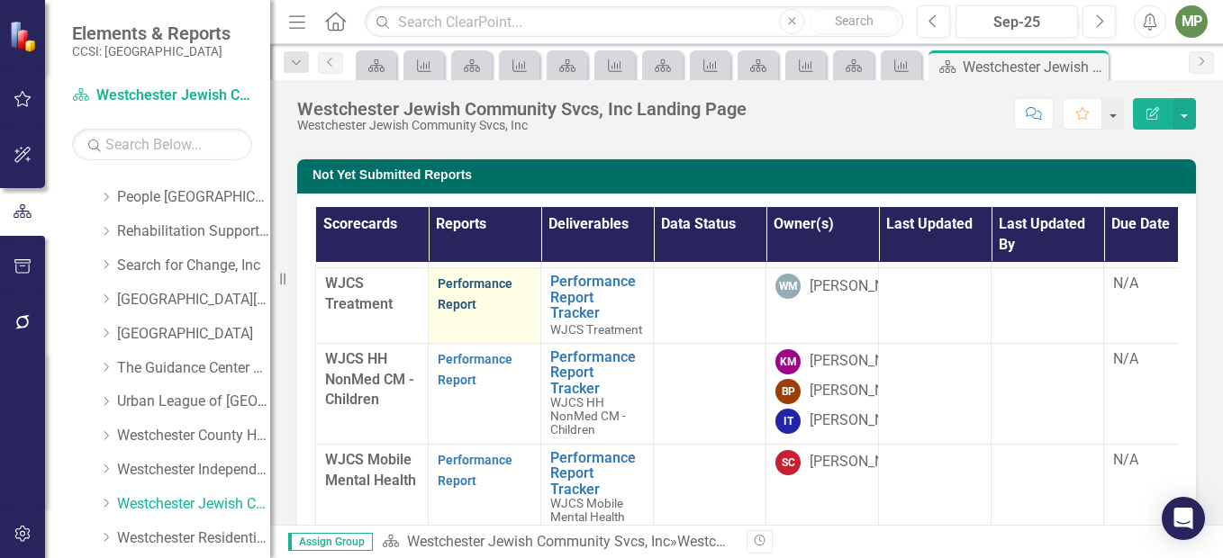
click at [495, 277] on link "Performance Report" at bounding box center [475, 294] width 75 height 35
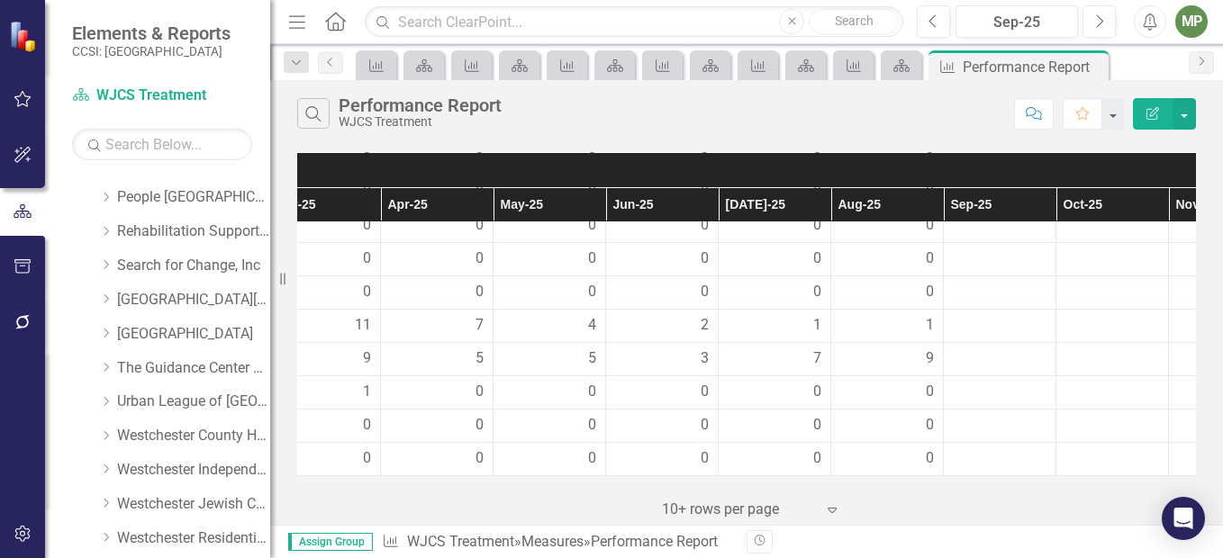
scroll to position [1378, 593]
